Goal: Task Accomplishment & Management: Manage account settings

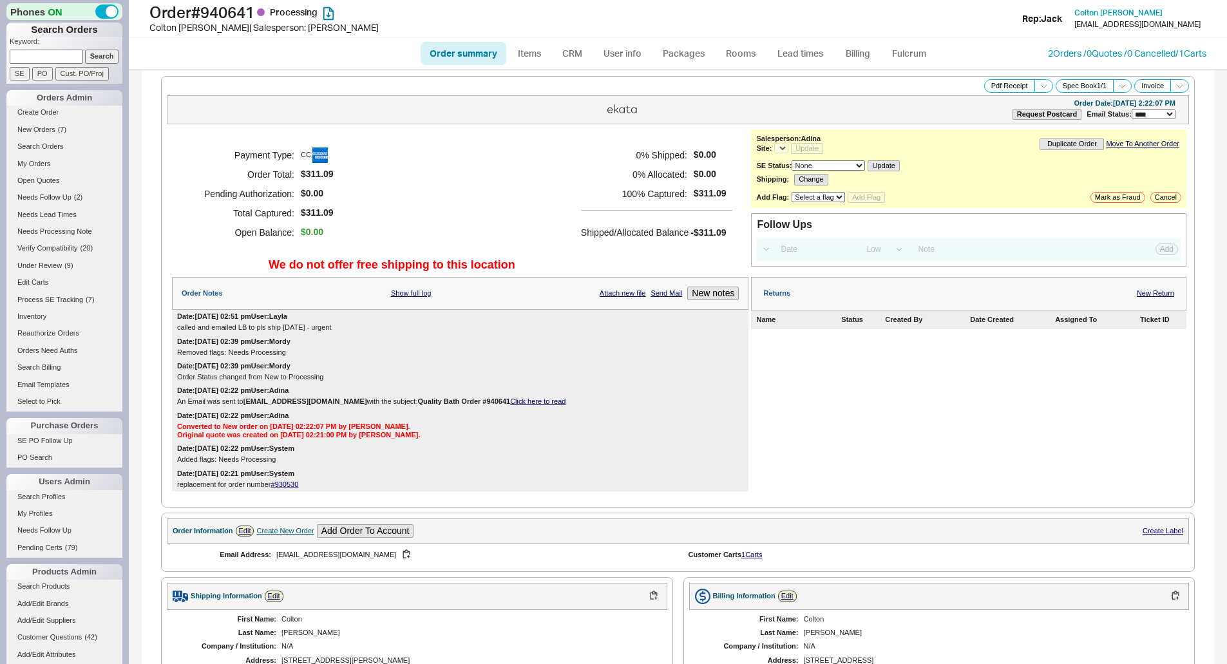
select select "*"
select select "LOW"
select select "3"
select select "*"
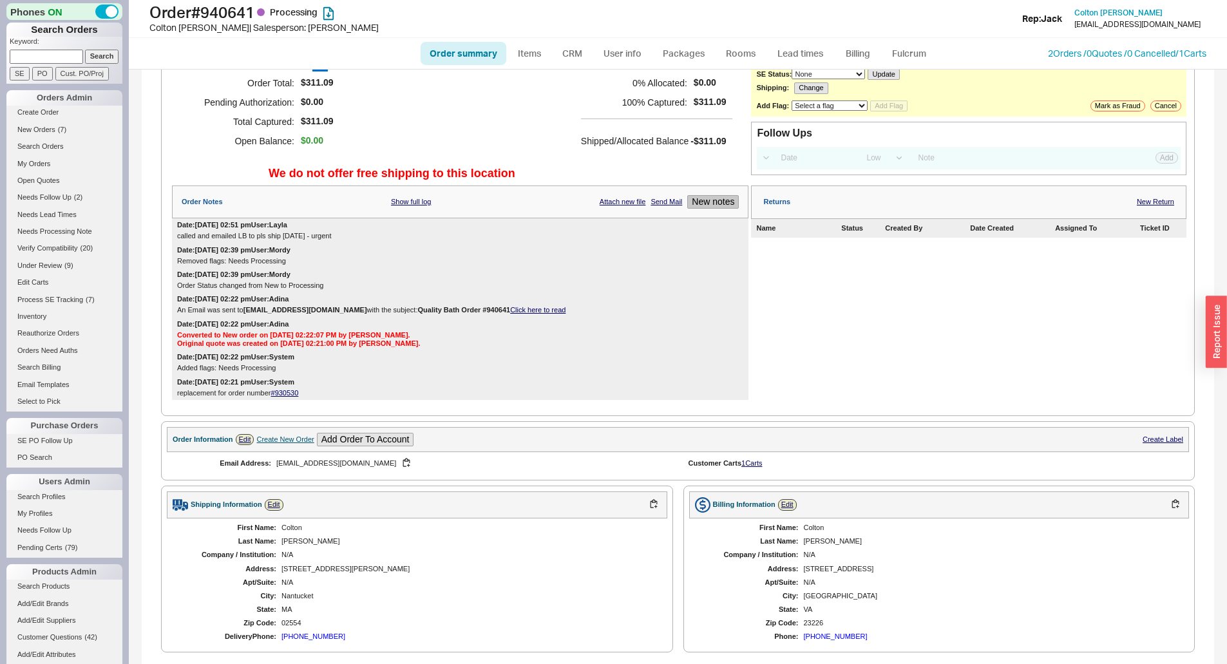
scroll to position [64, 0]
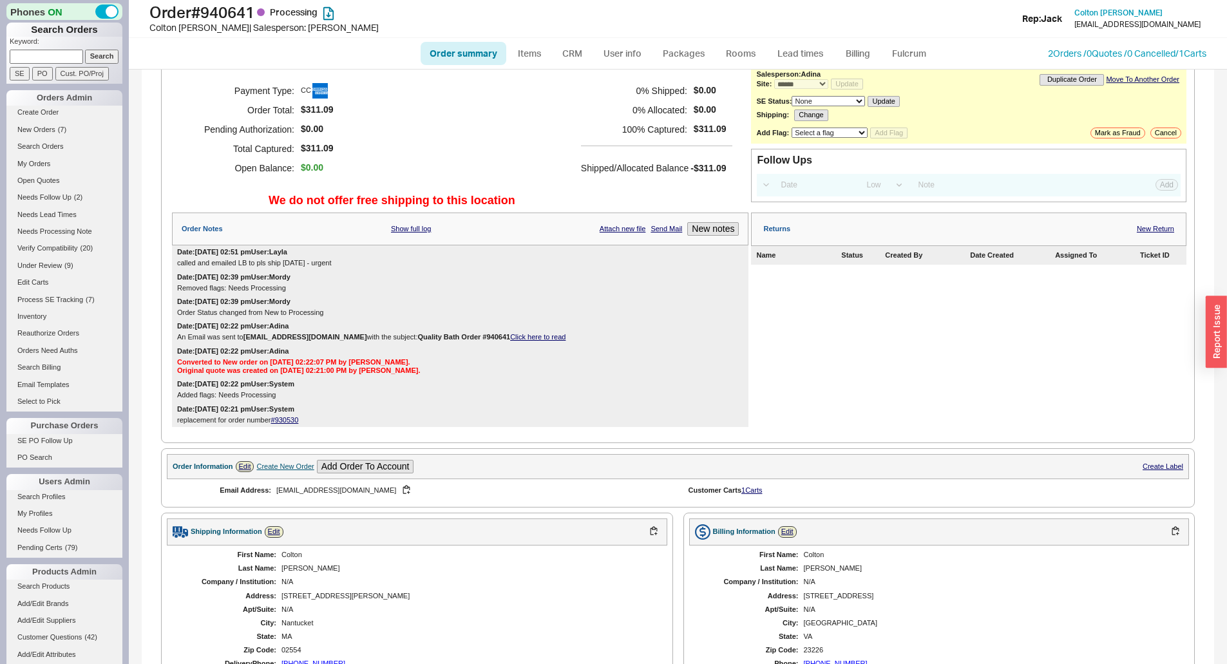
click at [716, 220] on div "Order Notes Show full log Attach new file Send Mail New notes" at bounding box center [460, 229] width 577 height 33
click at [698, 230] on button "New notes" at bounding box center [713, 229] width 52 height 14
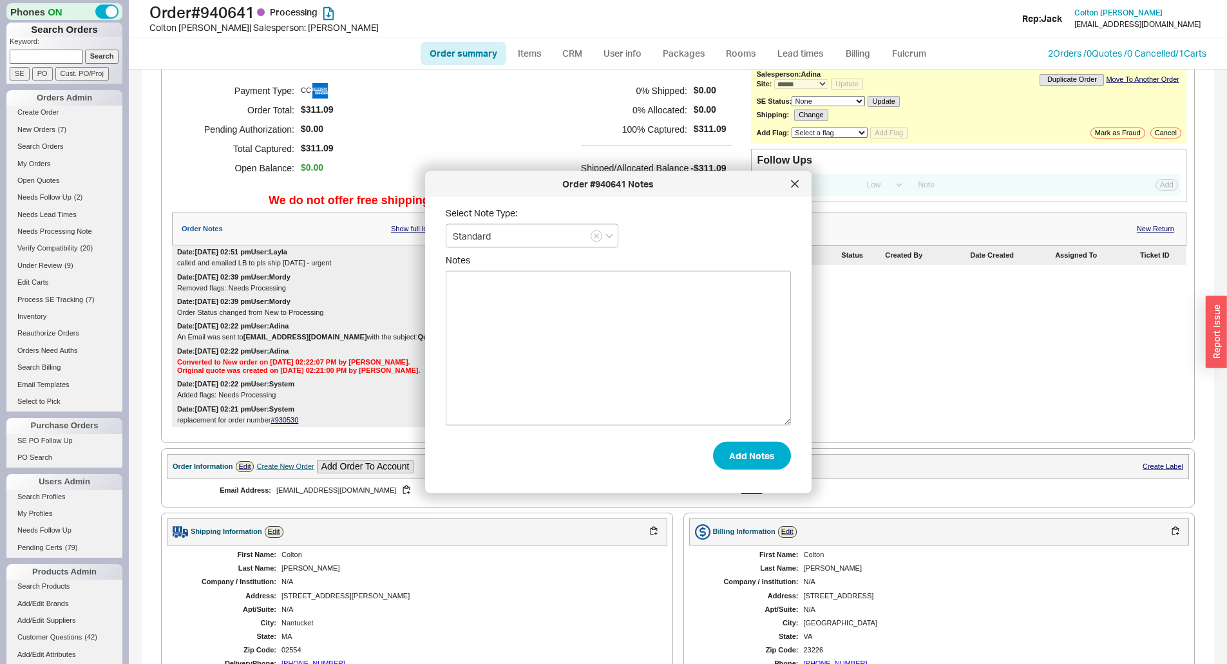
click at [653, 300] on textarea "Notes" at bounding box center [618, 348] width 345 height 155
paste textarea "Order should ship out by end of day."
click at [454, 282] on textarea "As a onetime courtesy we are going to ship this order directly to the customer …" at bounding box center [618, 348] width 345 height 155
click at [517, 285] on textarea "per LB: As a onetime courtesy we are going to ship this order directly to the c…" at bounding box center [618, 348] width 345 height 155
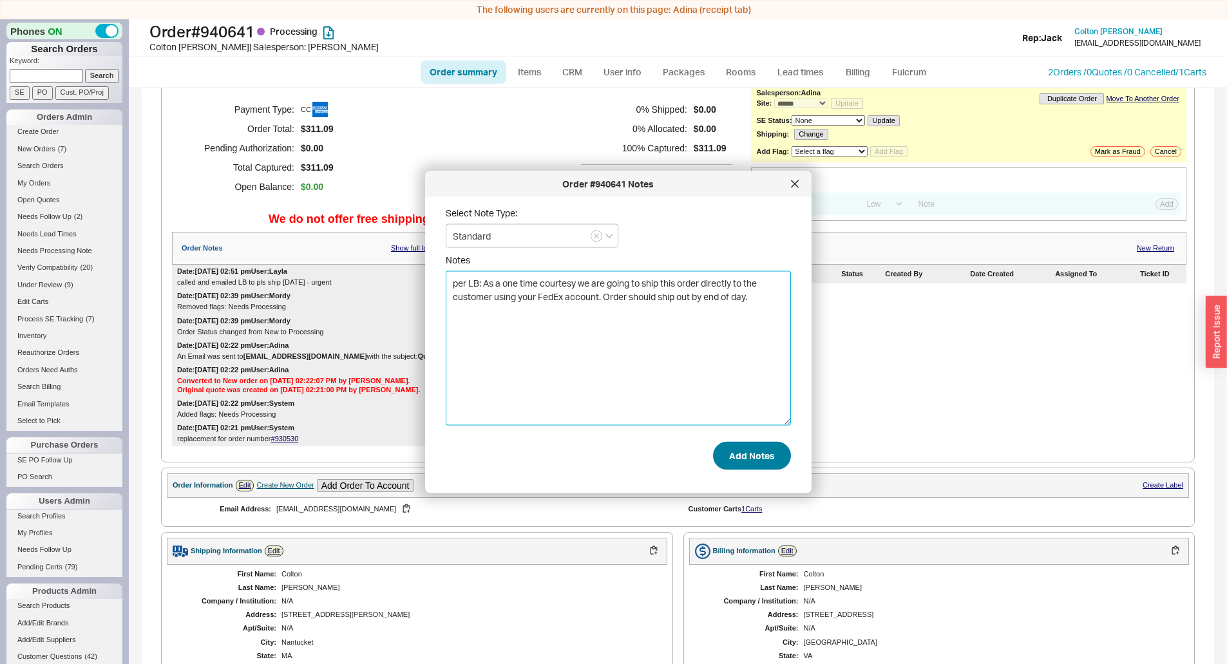
type textarea "per LB: As a one time courtesy we are going to ship this order directly to the …"
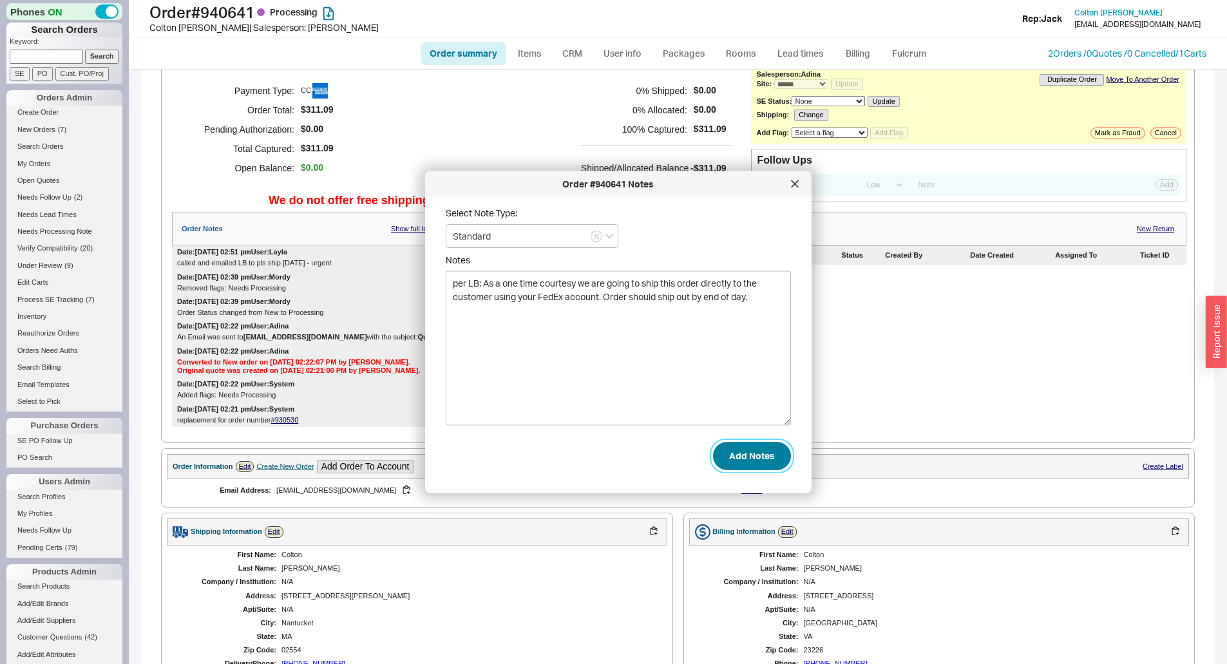
click at [745, 452] on button "Add Notes" at bounding box center [752, 455] width 78 height 28
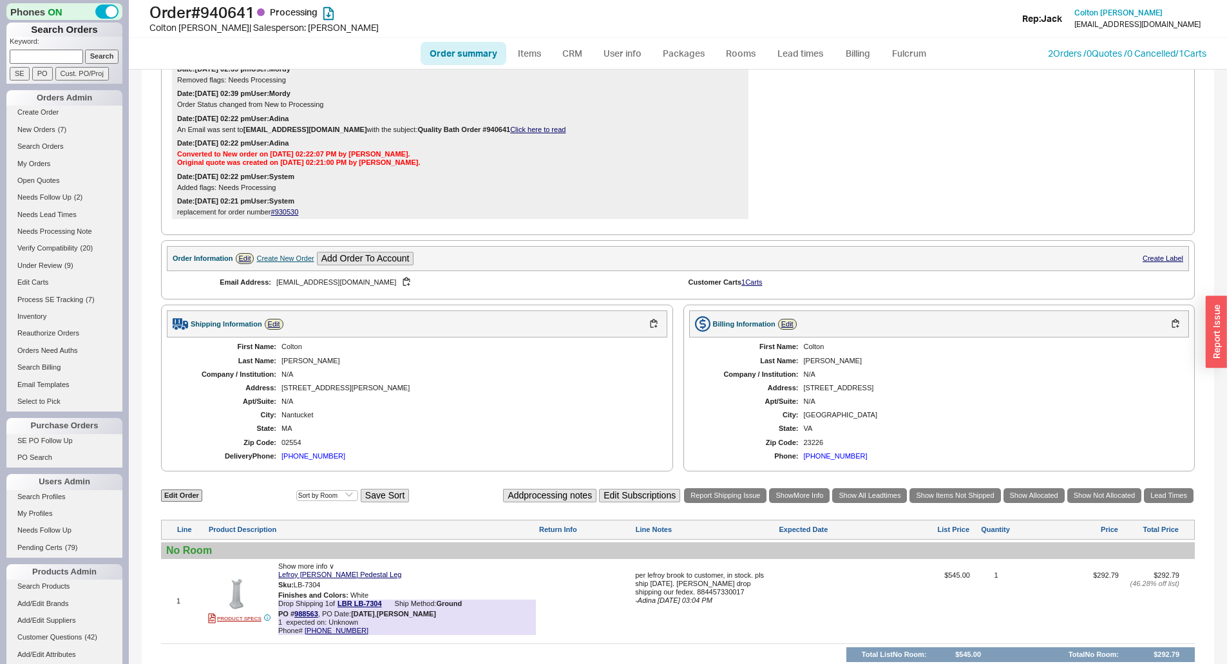
scroll to position [416, 0]
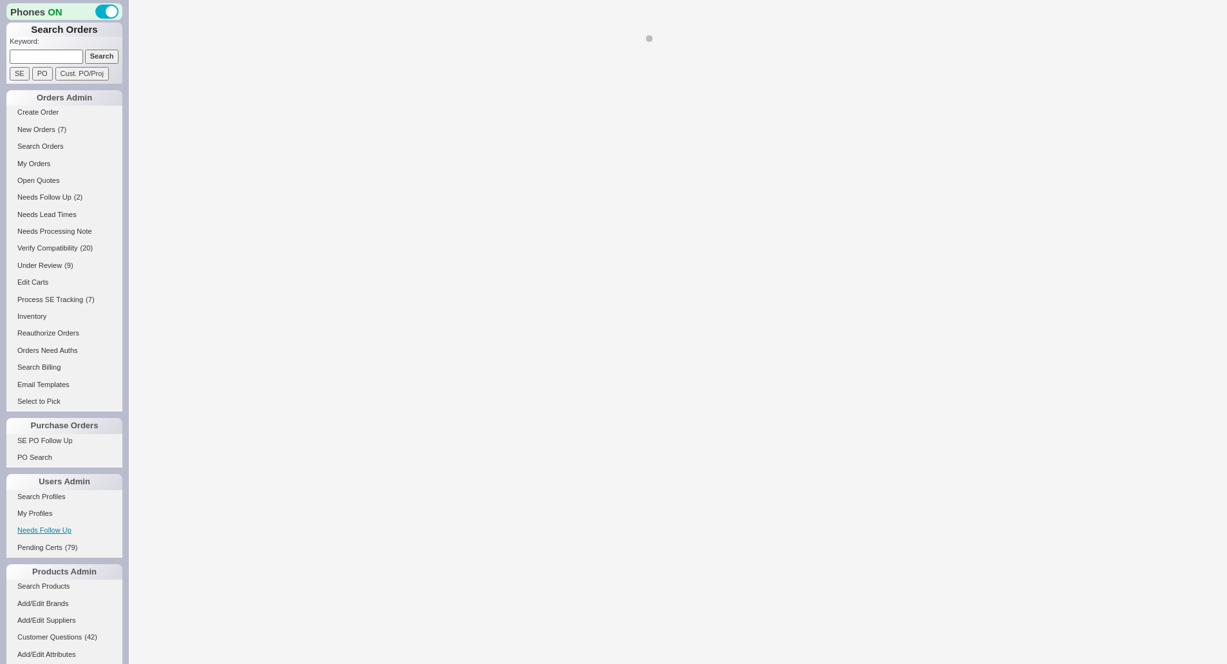
select select "*"
select select "LOW"
select select "3"
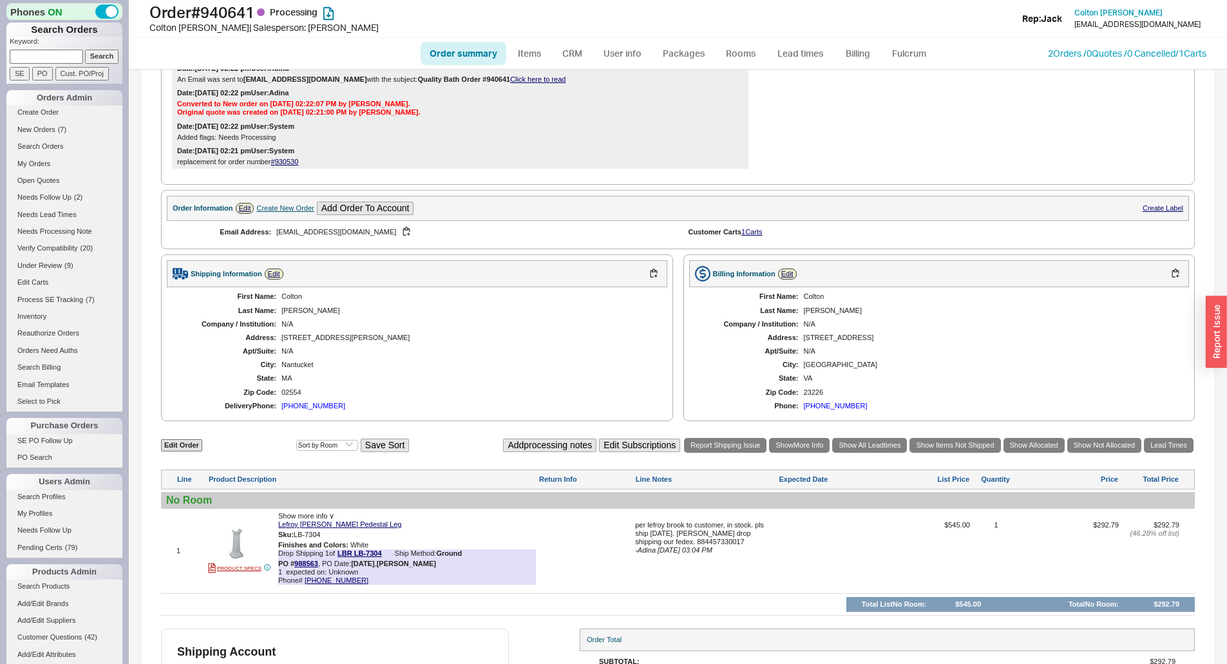
scroll to position [416, 0]
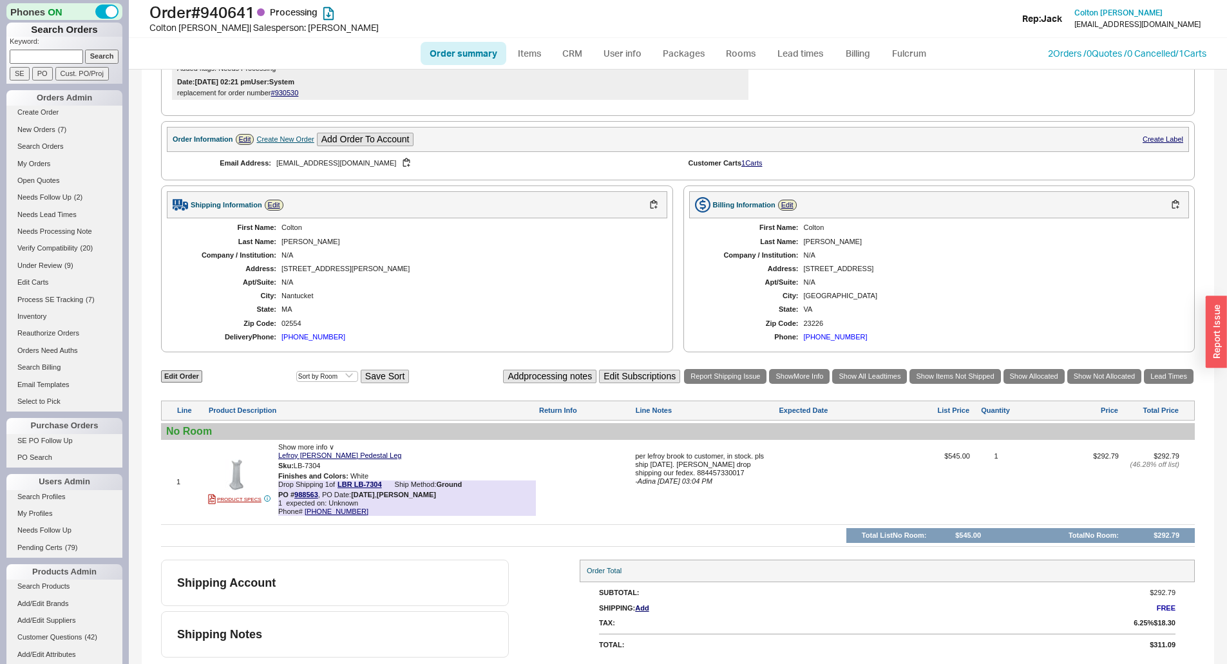
drag, startPoint x: 1180, startPoint y: 367, endPoint x: 1179, endPoint y: 376, distance: 9.7
click at [1180, 367] on div "**********" at bounding box center [678, 159] width 1073 height 1012
click at [1179, 376] on link "Lead Times" at bounding box center [1169, 376] width 50 height 15
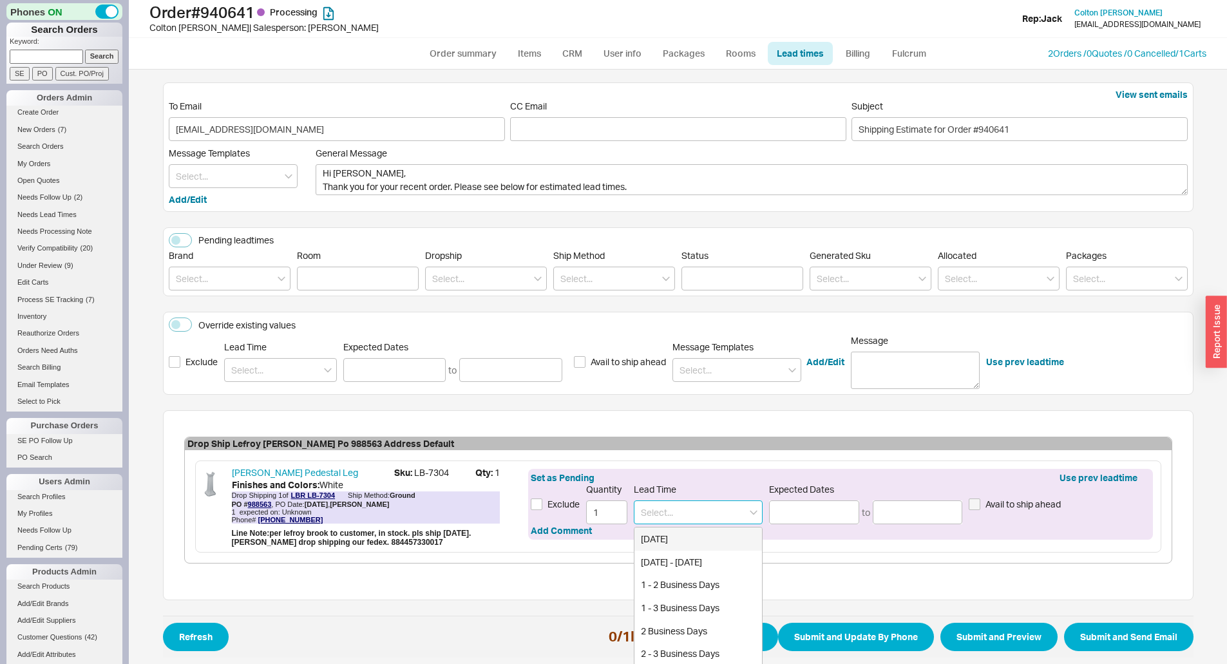
click at [658, 512] on input at bounding box center [698, 513] width 129 height 24
click at [710, 564] on div "Today - Tomorrow" at bounding box center [699, 562] width 128 height 23
type input "Today - Tomorrow"
type input "09/18/2025"
type input "09/19/2025"
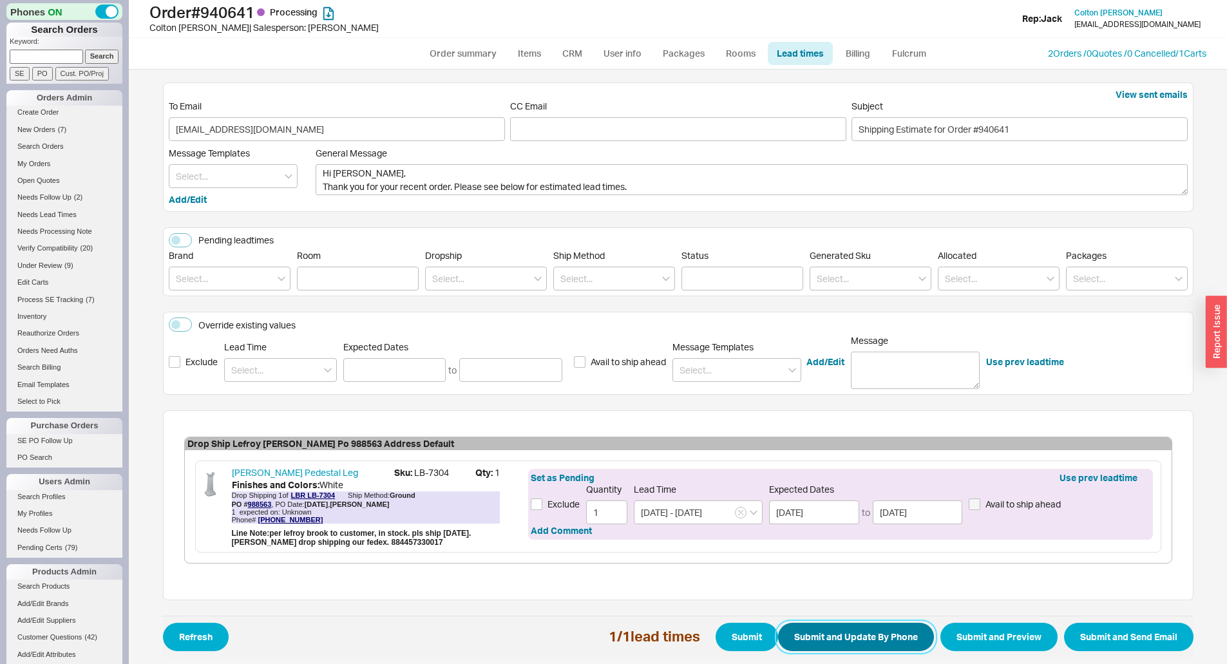
click at [838, 637] on button "Submit and Update By Phone" at bounding box center [856, 637] width 156 height 28
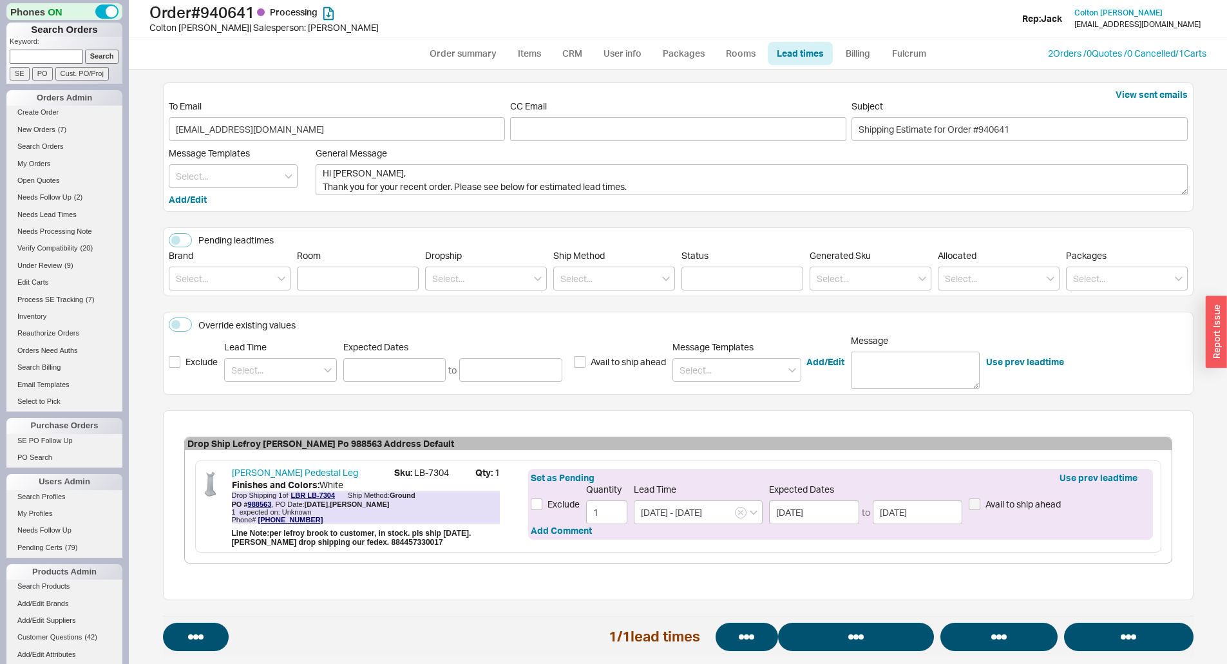
select select "*"
select select "LOW"
select select "3"
